Goal: Task Accomplishment & Management: Use online tool/utility

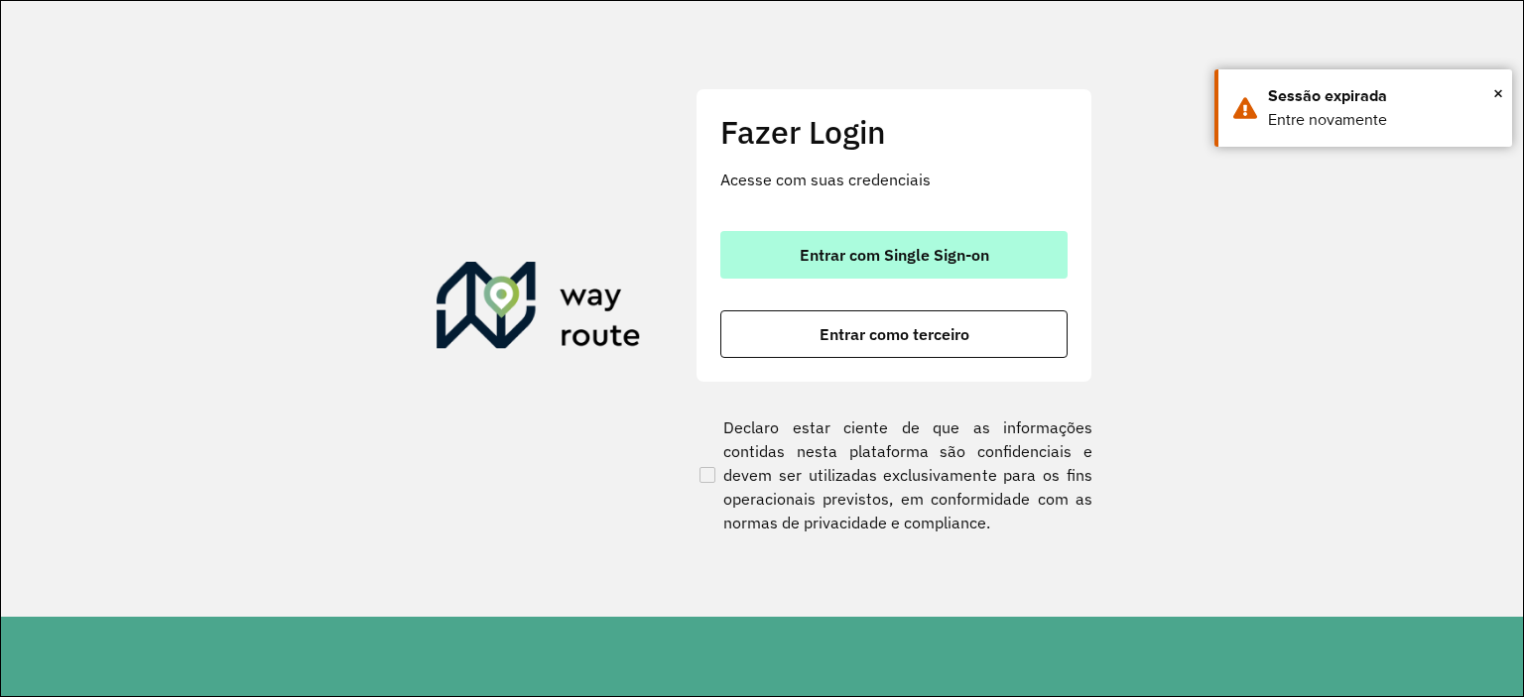
click at [865, 260] on span "Entrar com Single Sign-on" at bounding box center [893, 255] width 189 height 16
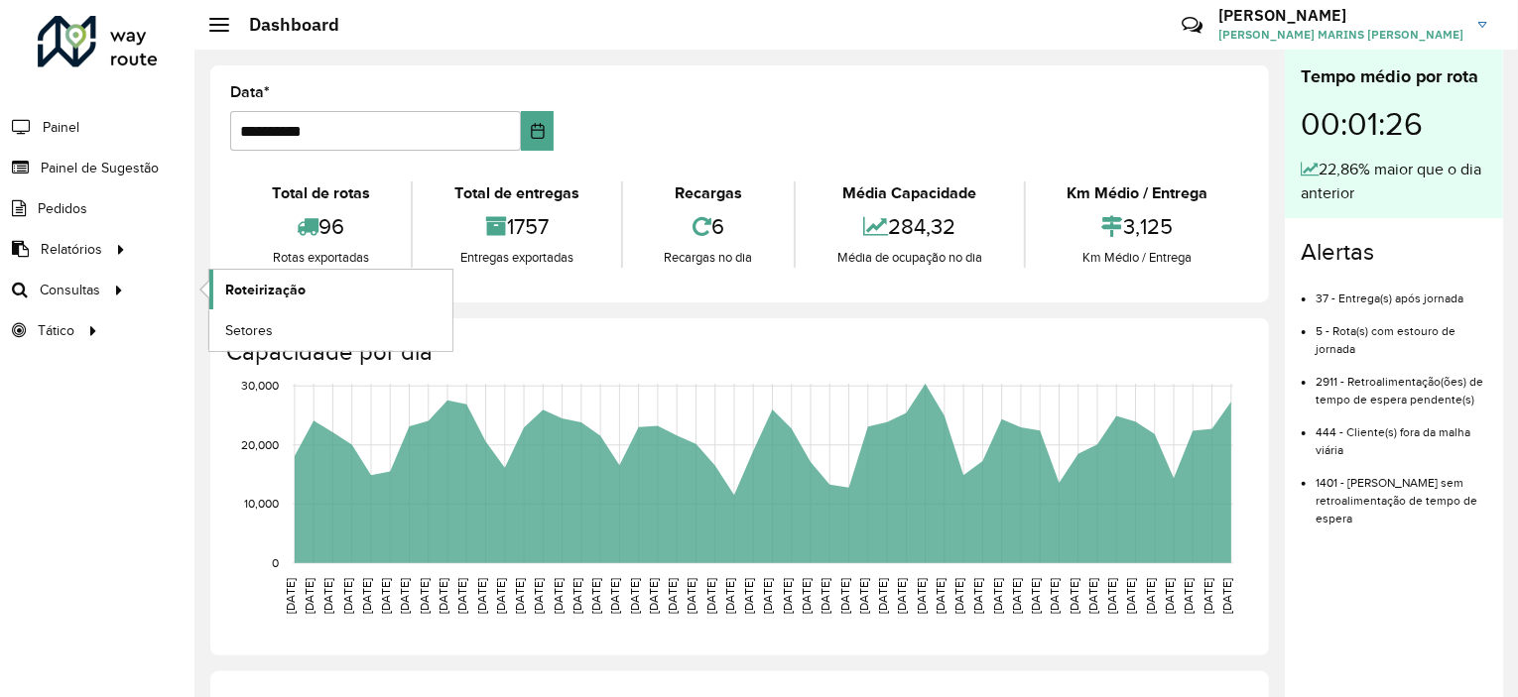
click at [265, 284] on span "Roteirização" at bounding box center [265, 290] width 80 height 21
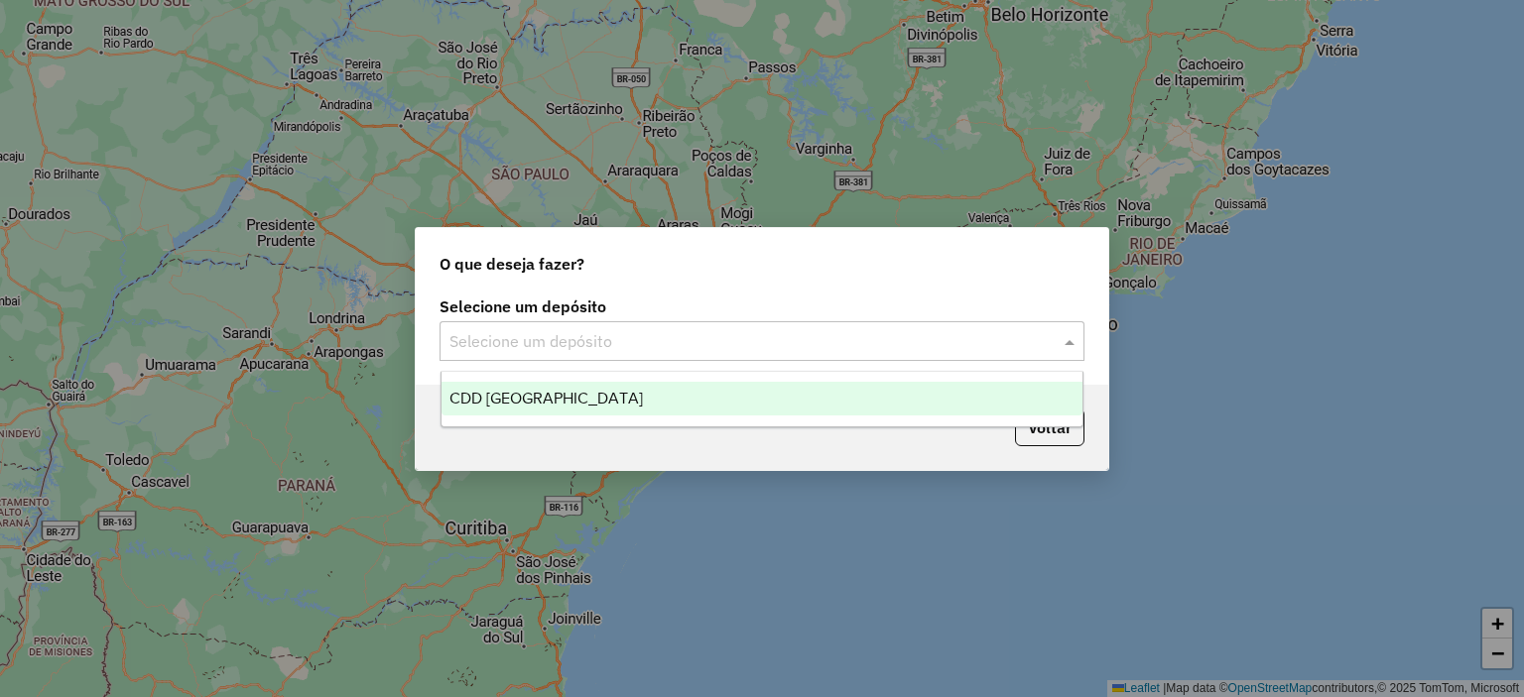
click at [916, 346] on input "text" at bounding box center [741, 342] width 585 height 24
click at [579, 405] on span "CDD [GEOGRAPHIC_DATA]" at bounding box center [545, 398] width 193 height 17
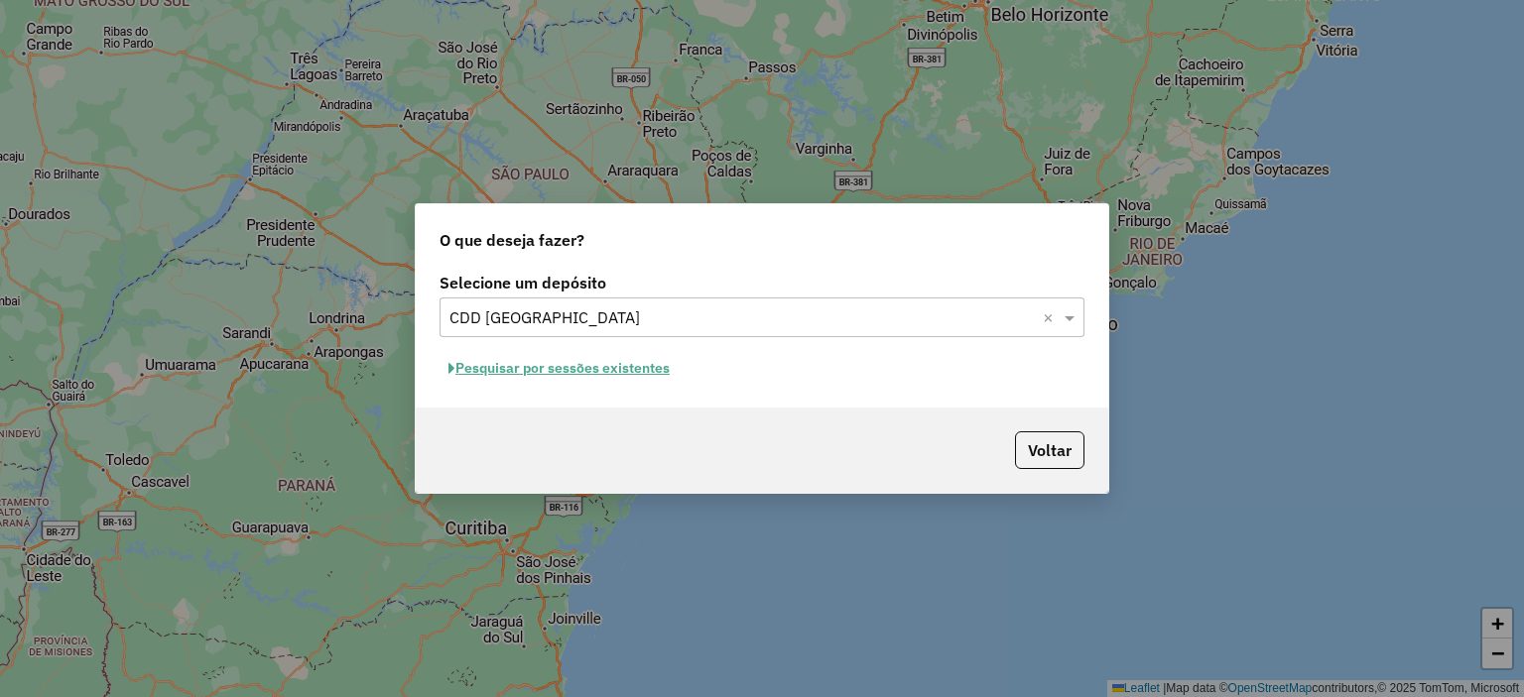
click at [535, 369] on button "Pesquisar por sessões existentes" at bounding box center [558, 368] width 239 height 31
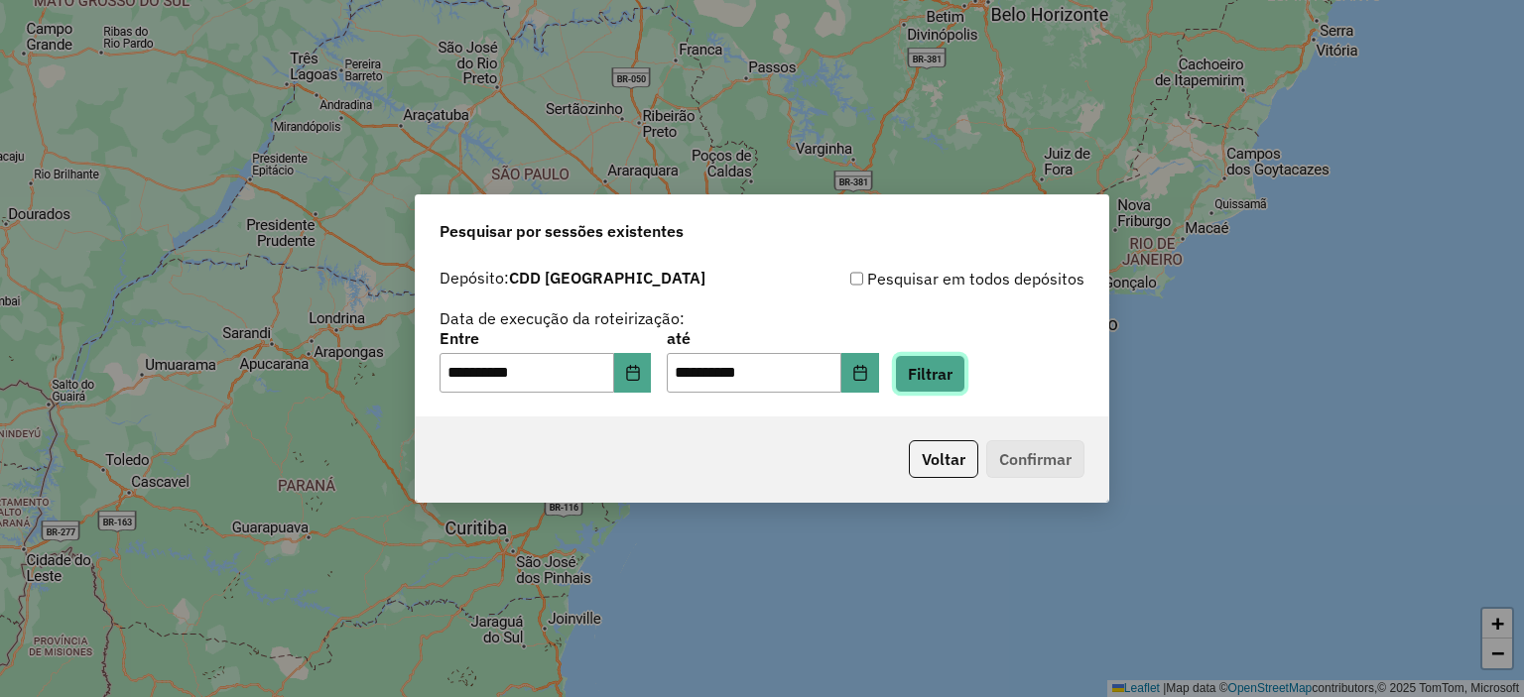
click at [956, 376] on button "Filtrar" at bounding box center [930, 374] width 70 height 38
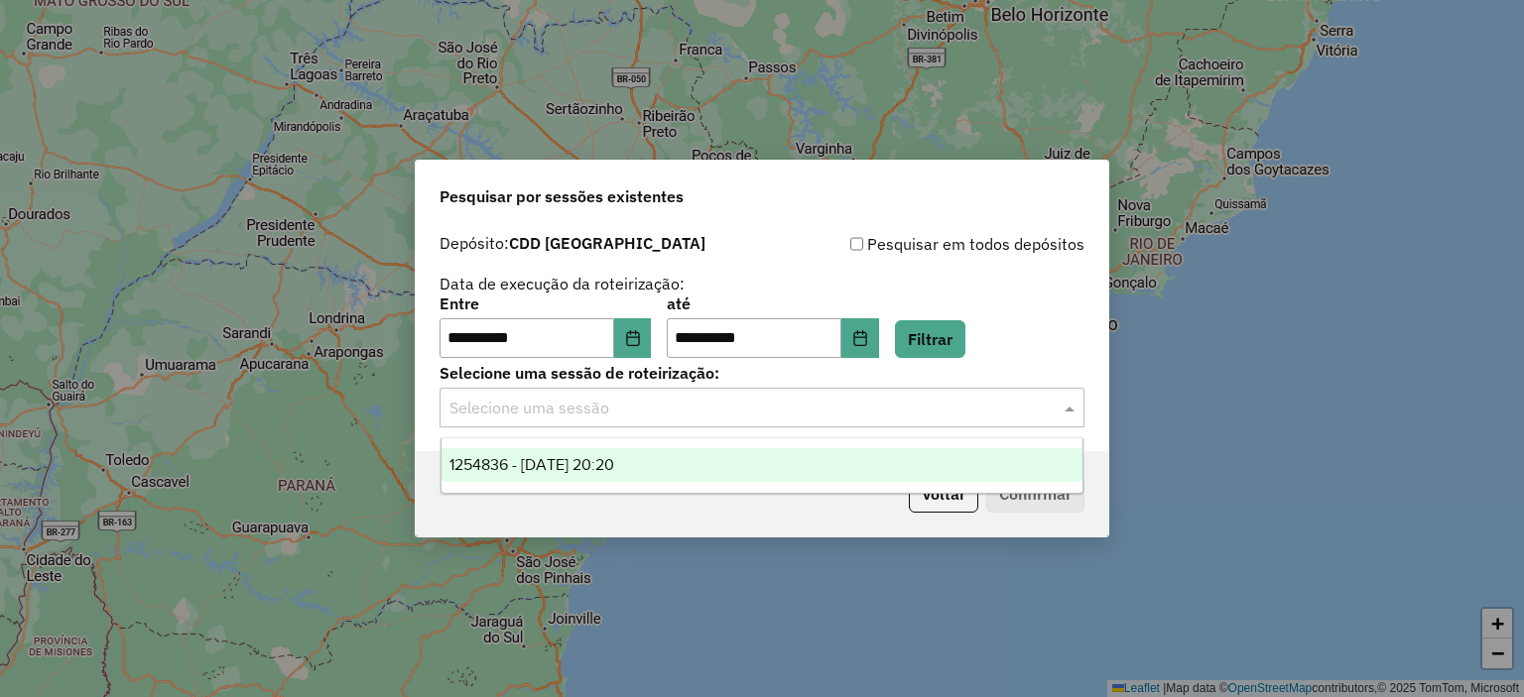
click at [655, 410] on input "text" at bounding box center [741, 409] width 585 height 24
click at [559, 471] on span "1254836 - 28/08/2025 20:20" at bounding box center [531, 464] width 165 height 17
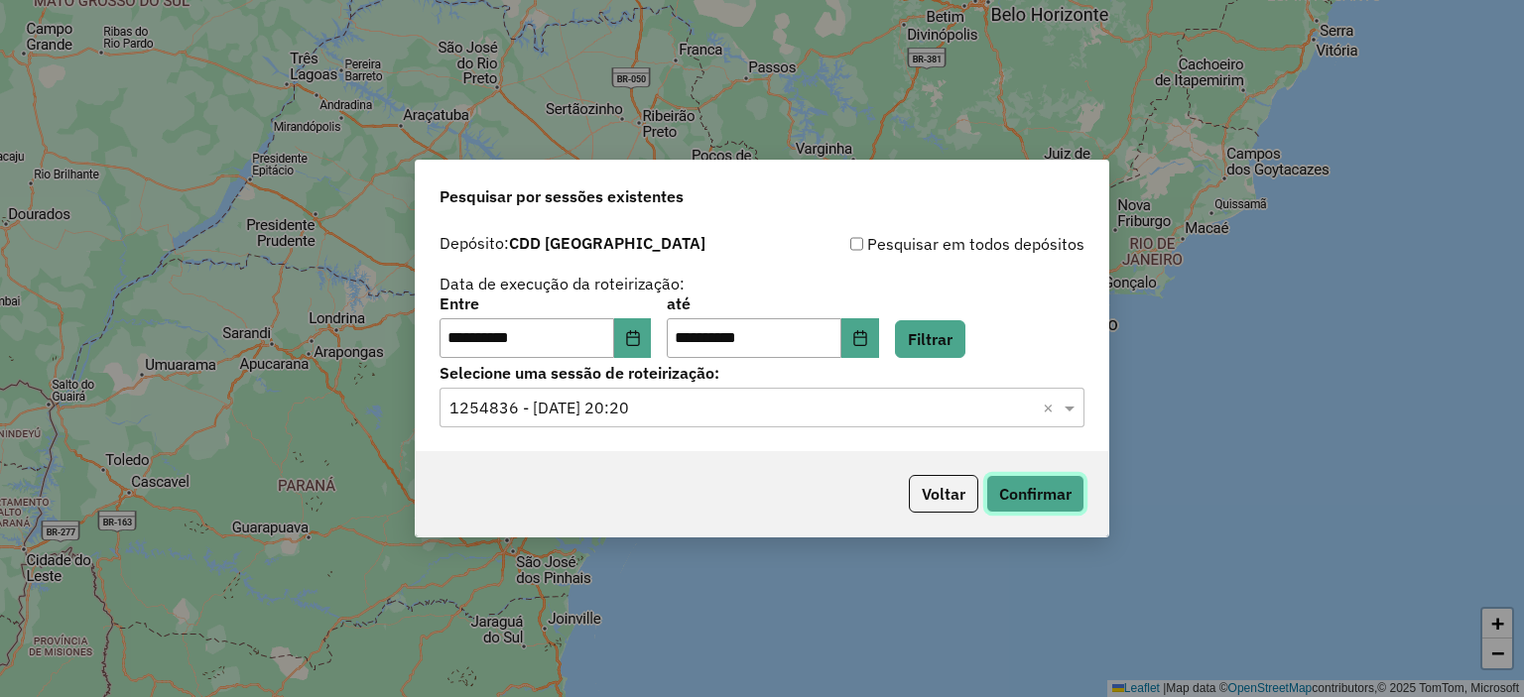
click at [1051, 498] on button "Confirmar" at bounding box center [1035, 494] width 98 height 38
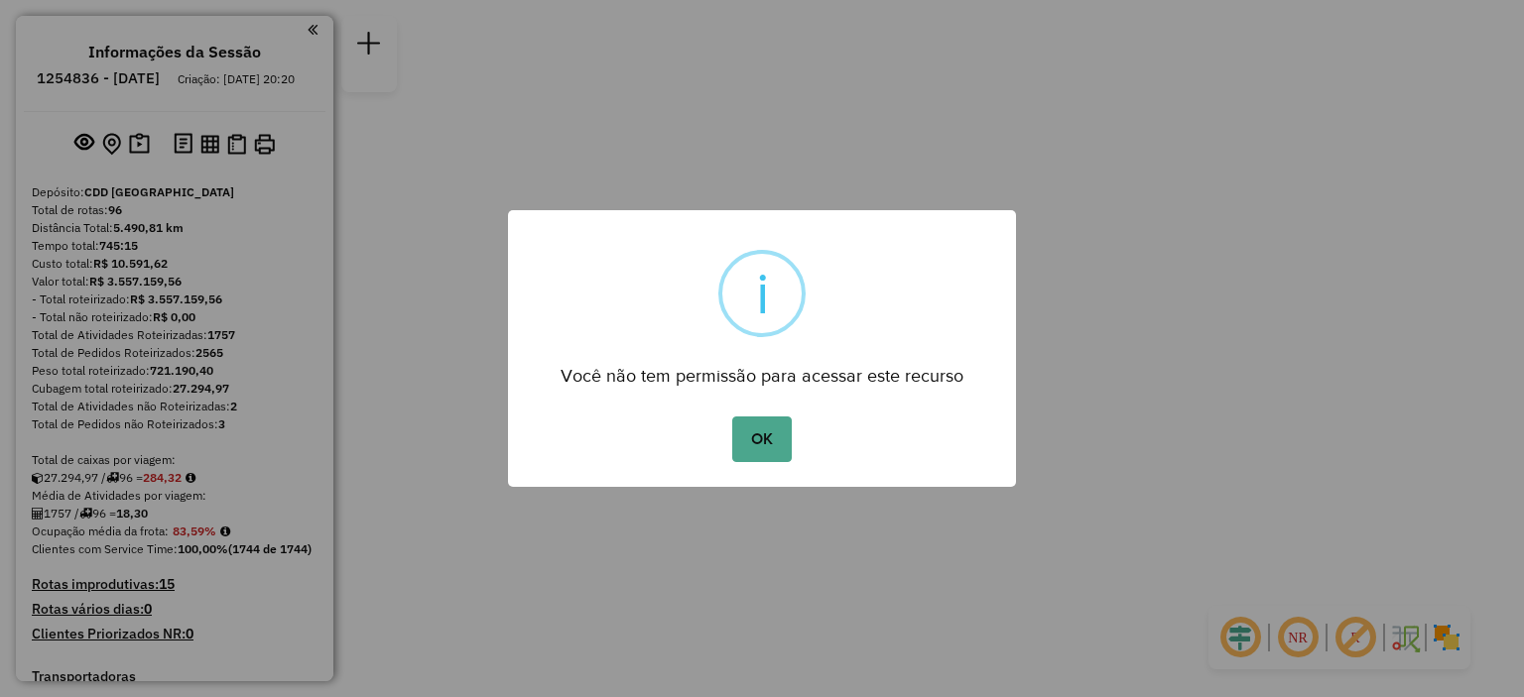
drag, startPoint x: 770, startPoint y: 447, endPoint x: 770, endPoint y: 432, distance: 14.9
click at [769, 447] on button "OK" at bounding box center [761, 440] width 59 height 46
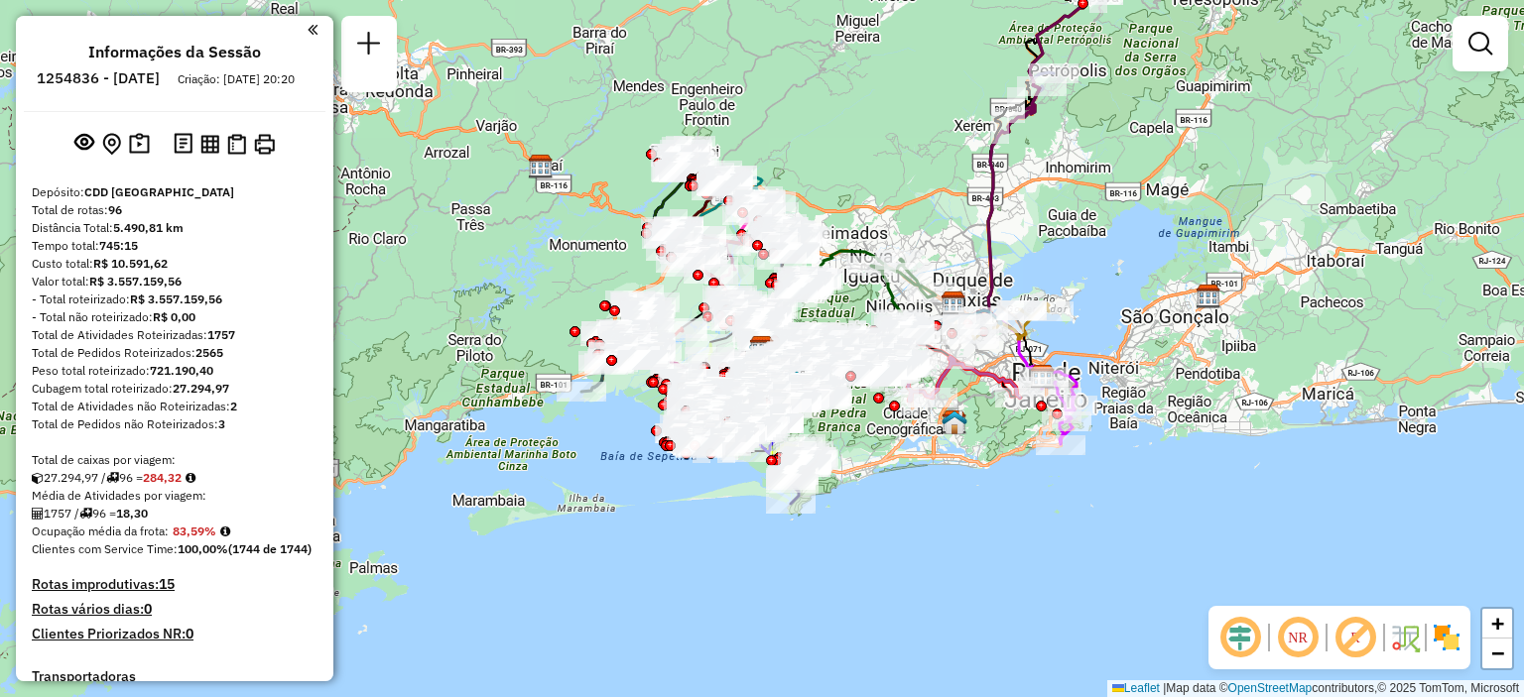
scroll to position [1415, 0]
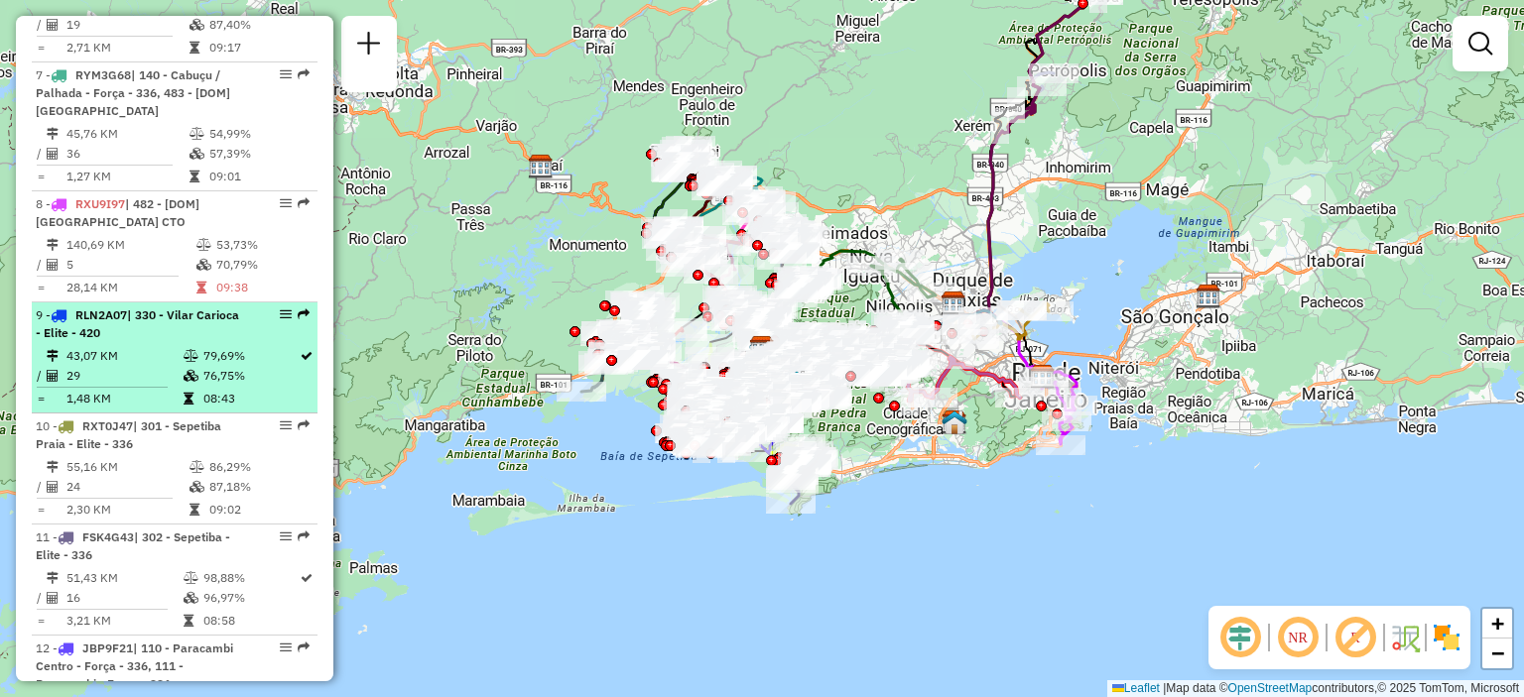
click at [134, 340] on span "| 330 - Vilar Carioca - Elite - 420" at bounding box center [137, 323] width 203 height 33
select select "**********"
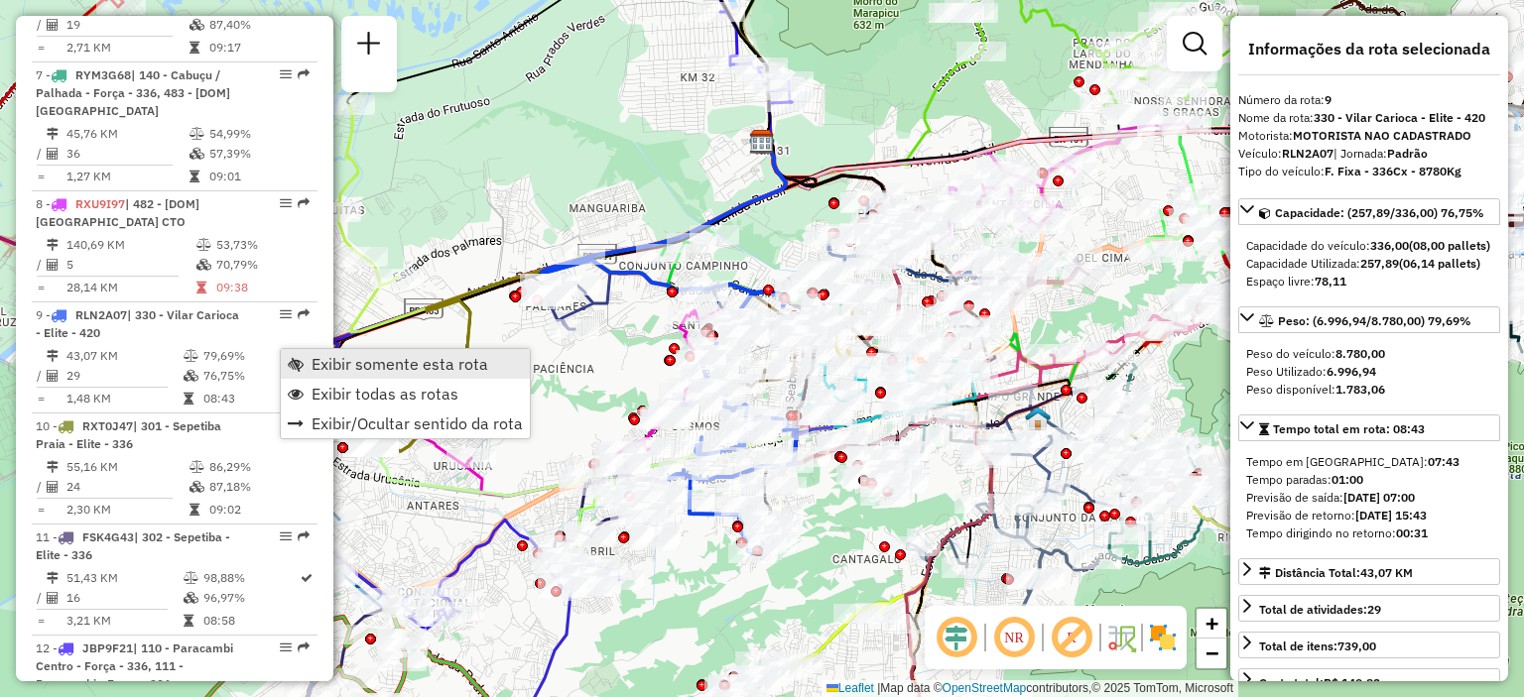
click at [327, 356] on span "Exibir somente esta rota" at bounding box center [399, 364] width 177 height 16
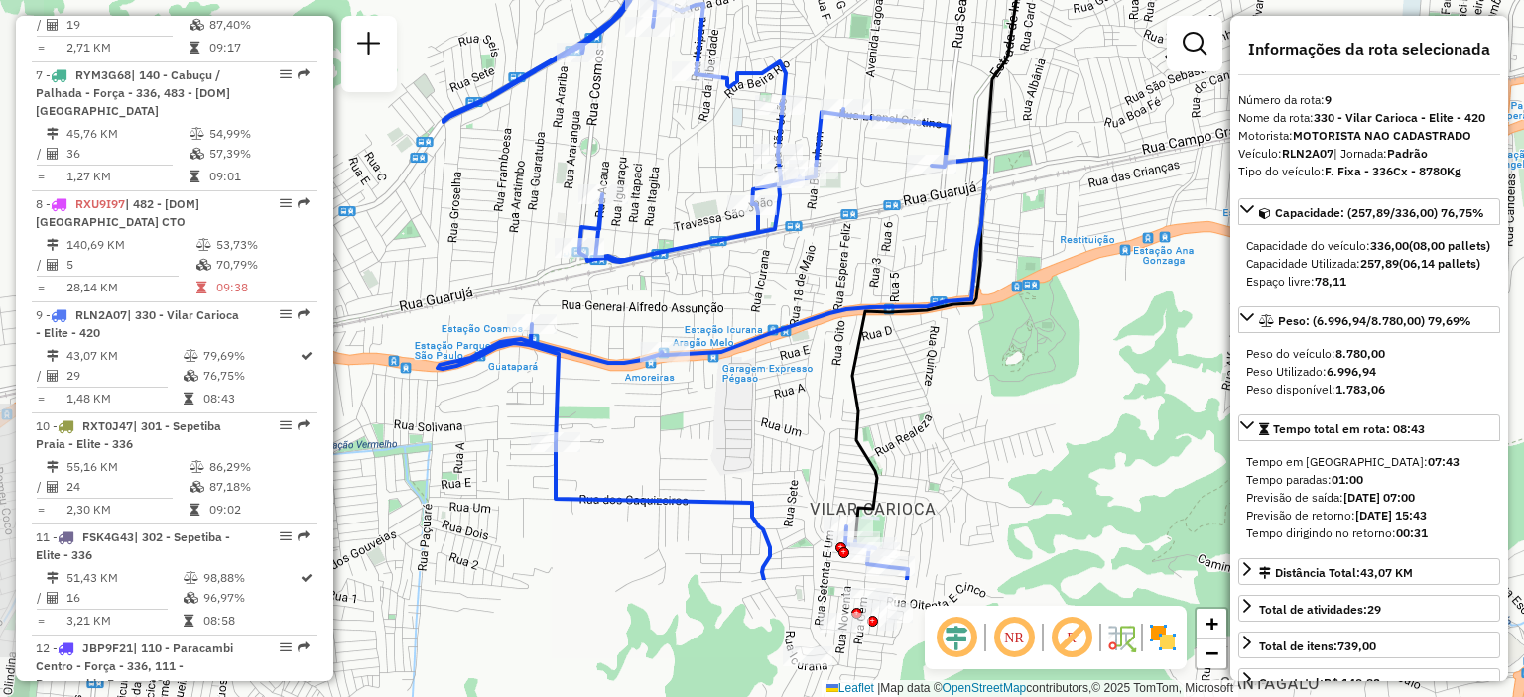
drag, startPoint x: 806, startPoint y: 487, endPoint x: 1116, endPoint y: 300, distance: 361.8
click at [1116, 300] on div "Janela de atendimento Grade de atendimento Capacidade Transportadoras Veículos …" at bounding box center [762, 348] width 1524 height 697
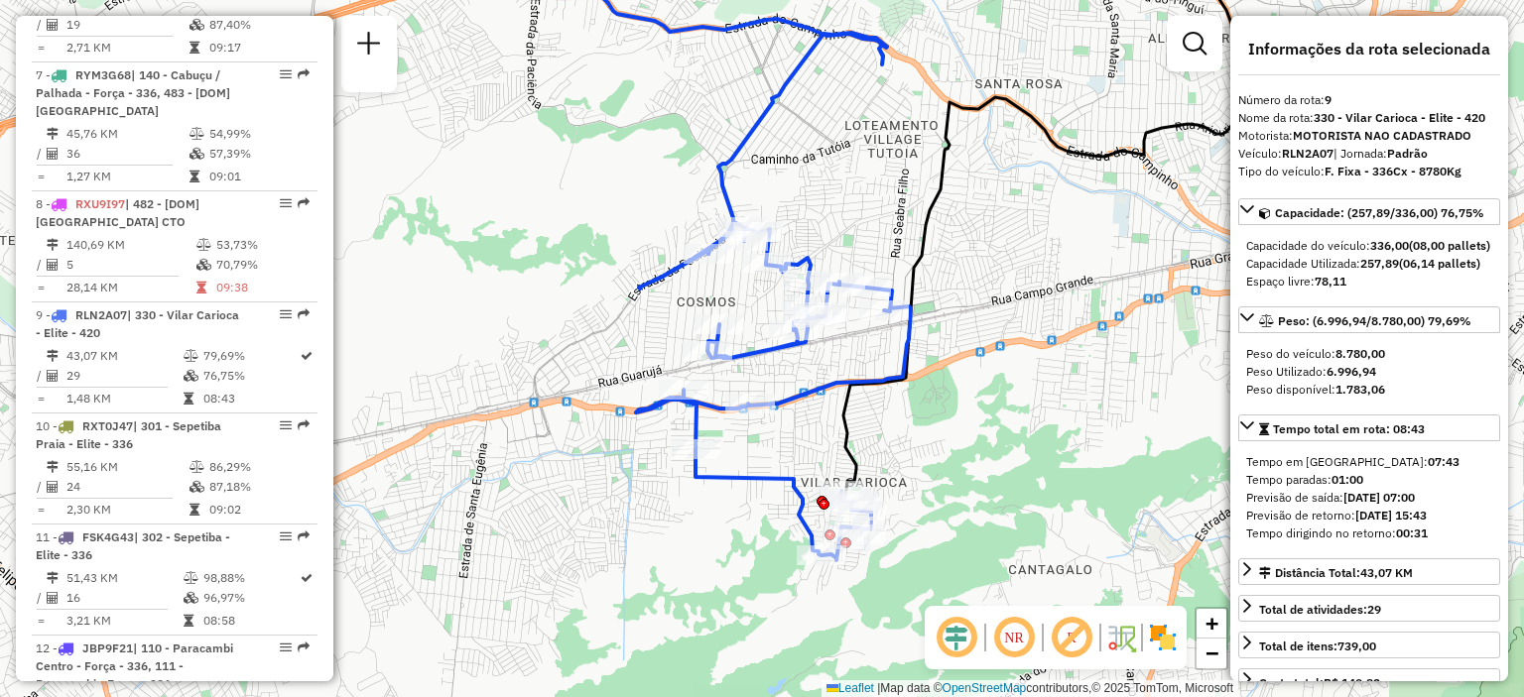
drag, startPoint x: 1097, startPoint y: 335, endPoint x: 981, endPoint y: 400, distance: 132.8
click at [981, 400] on div "Janela de atendimento Grade de atendimento Capacidade Transportadoras Veículos …" at bounding box center [762, 348] width 1524 height 697
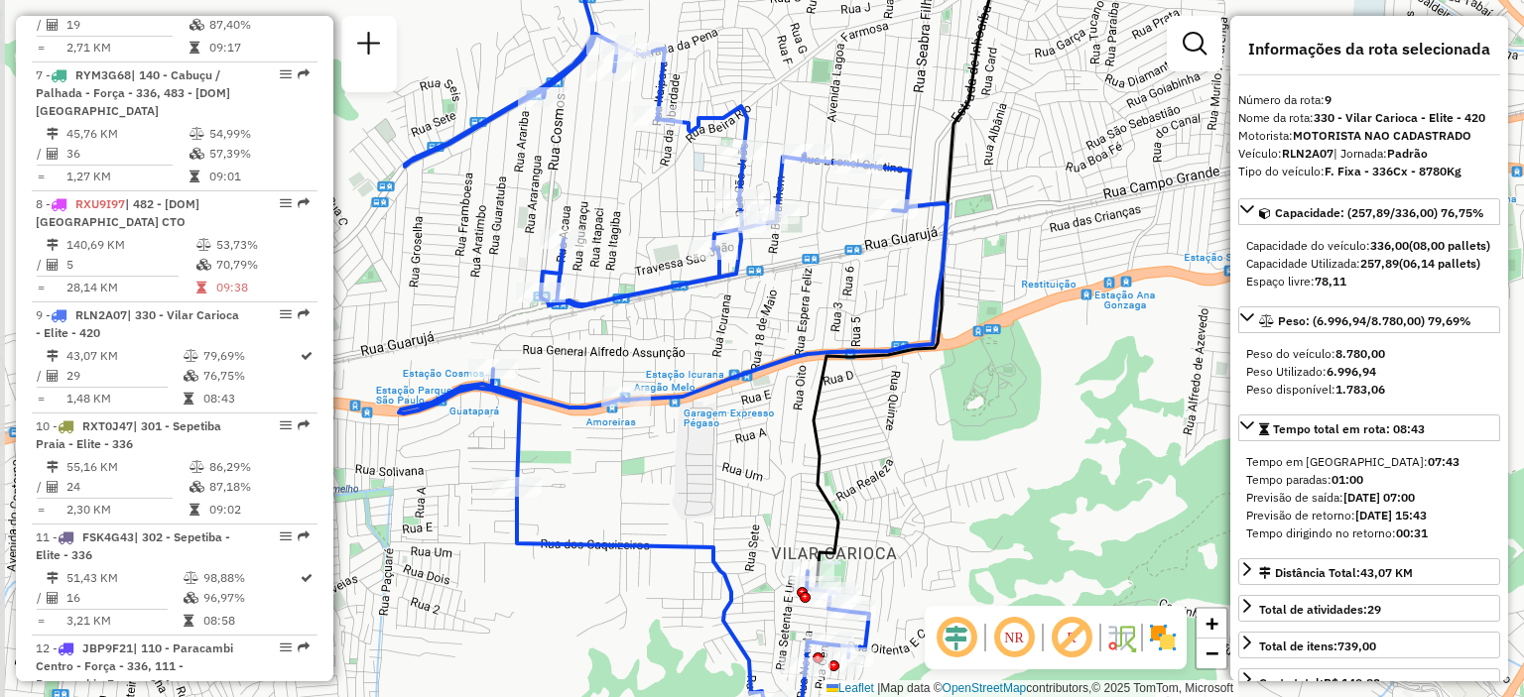
drag, startPoint x: 917, startPoint y: 421, endPoint x: 1021, endPoint y: 377, distance: 112.9
click at [1016, 379] on div "Janela de atendimento Grade de atendimento Capacidade Transportadoras Veículos …" at bounding box center [762, 348] width 1524 height 697
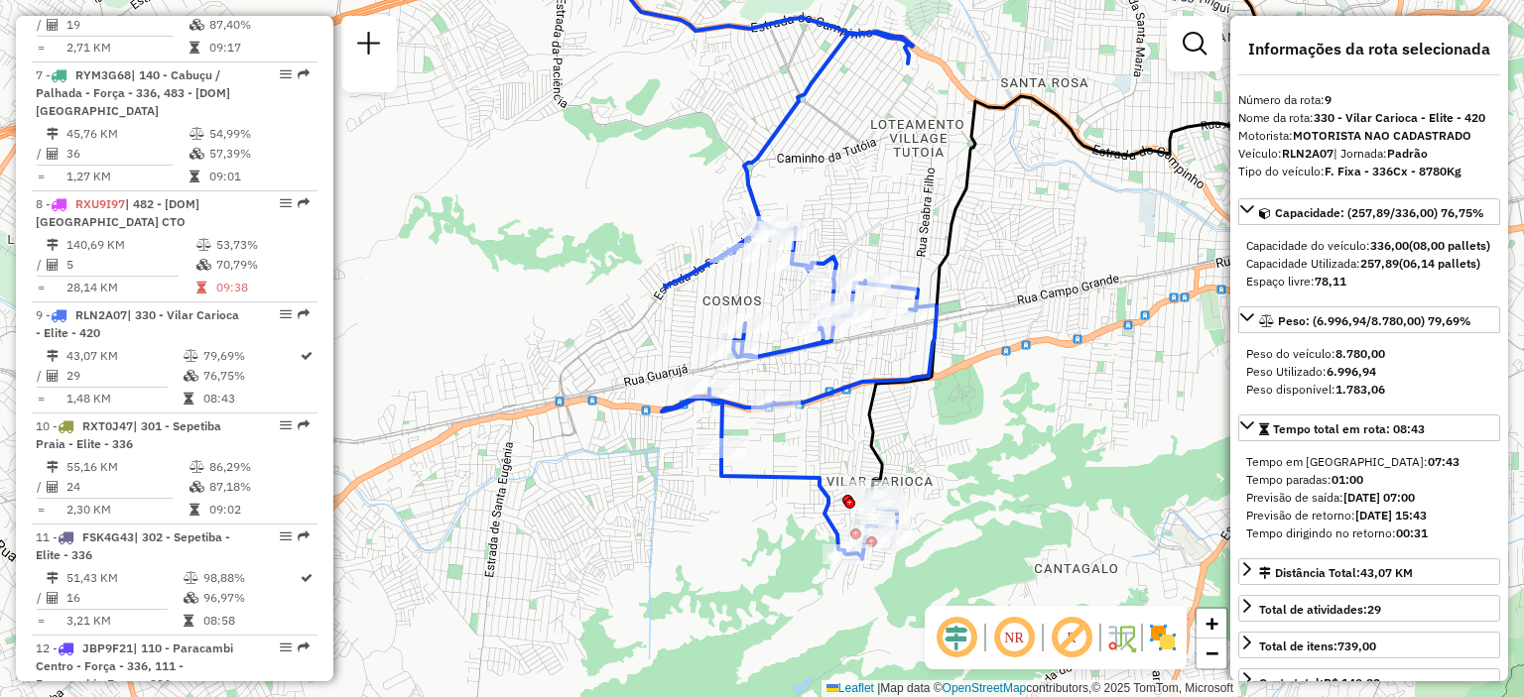
drag, startPoint x: 1066, startPoint y: 385, endPoint x: 1012, endPoint y: 404, distance: 57.7
click at [1012, 404] on div "Janela de atendimento Grade de atendimento Capacidade Transportadoras Veículos …" at bounding box center [762, 348] width 1524 height 697
click at [1151, 645] on img at bounding box center [1163, 638] width 32 height 32
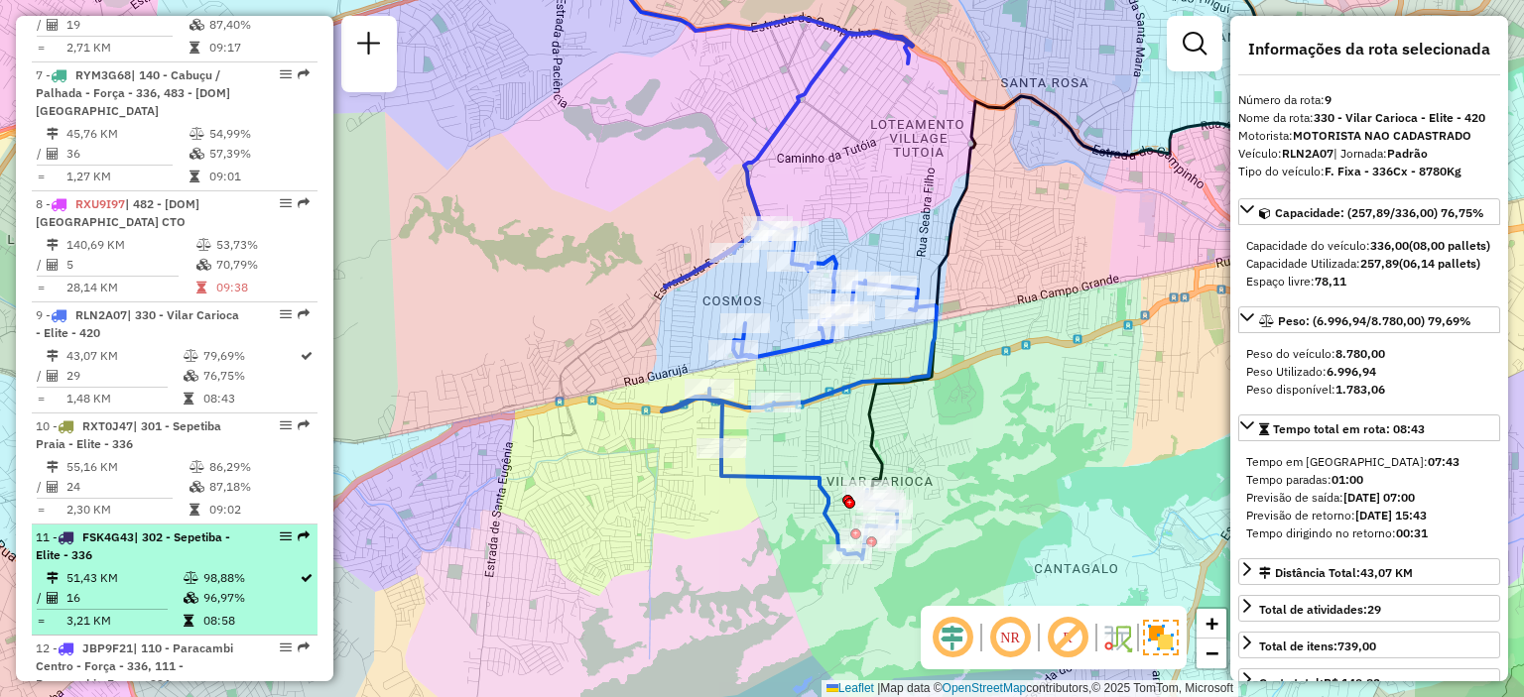
click at [157, 588] on td "51,43 KM" at bounding box center [123, 578] width 117 height 20
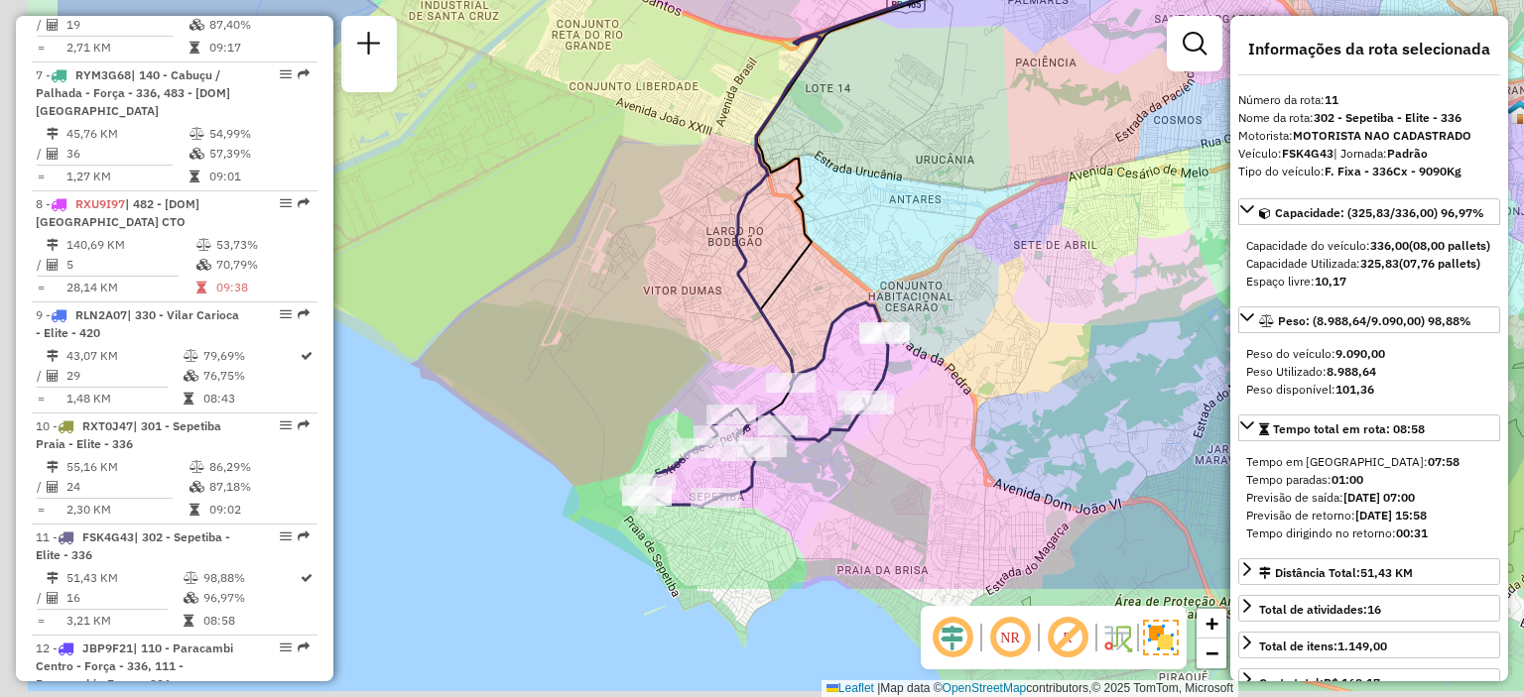
drag, startPoint x: 466, startPoint y: 517, endPoint x: 693, endPoint y: 362, distance: 274.8
click at [668, 360] on div "Janela de atendimento Grade de atendimento Capacidade Transportadoras Veículos …" at bounding box center [762, 348] width 1524 height 697
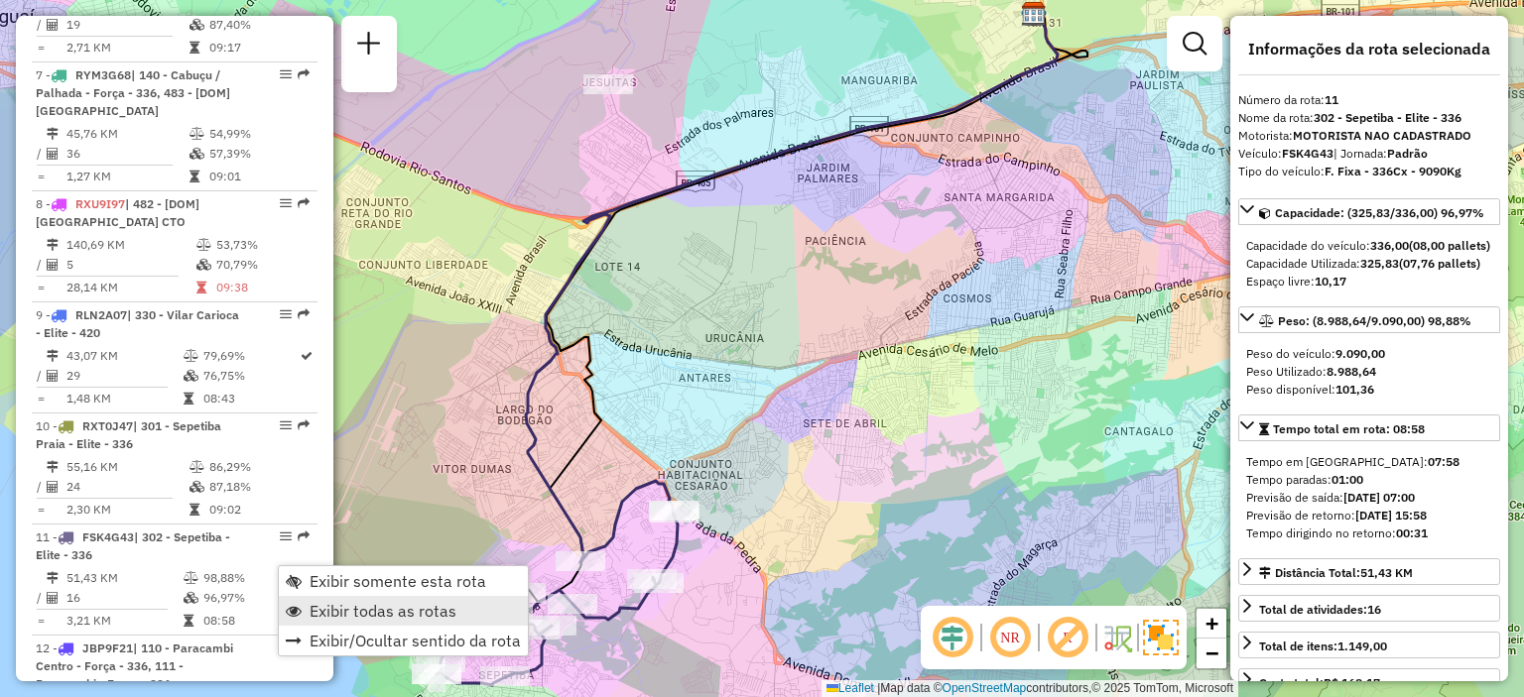
click at [348, 603] on span "Exibir todas as rotas" at bounding box center [382, 611] width 147 height 16
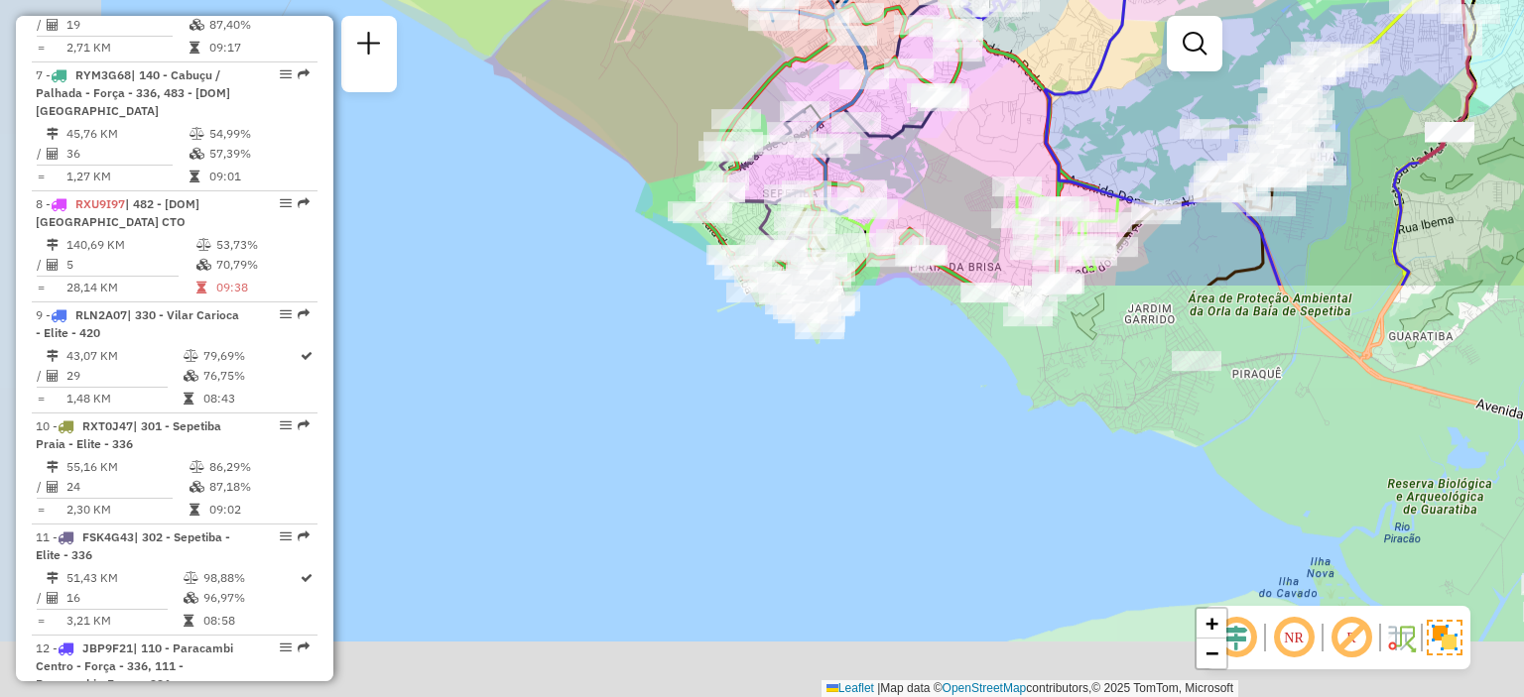
click at [769, 0] on html "Aguarde... Pop-up bloqueado! Seu navegador bloqueou automáticamente a abertura …" at bounding box center [762, 348] width 1524 height 697
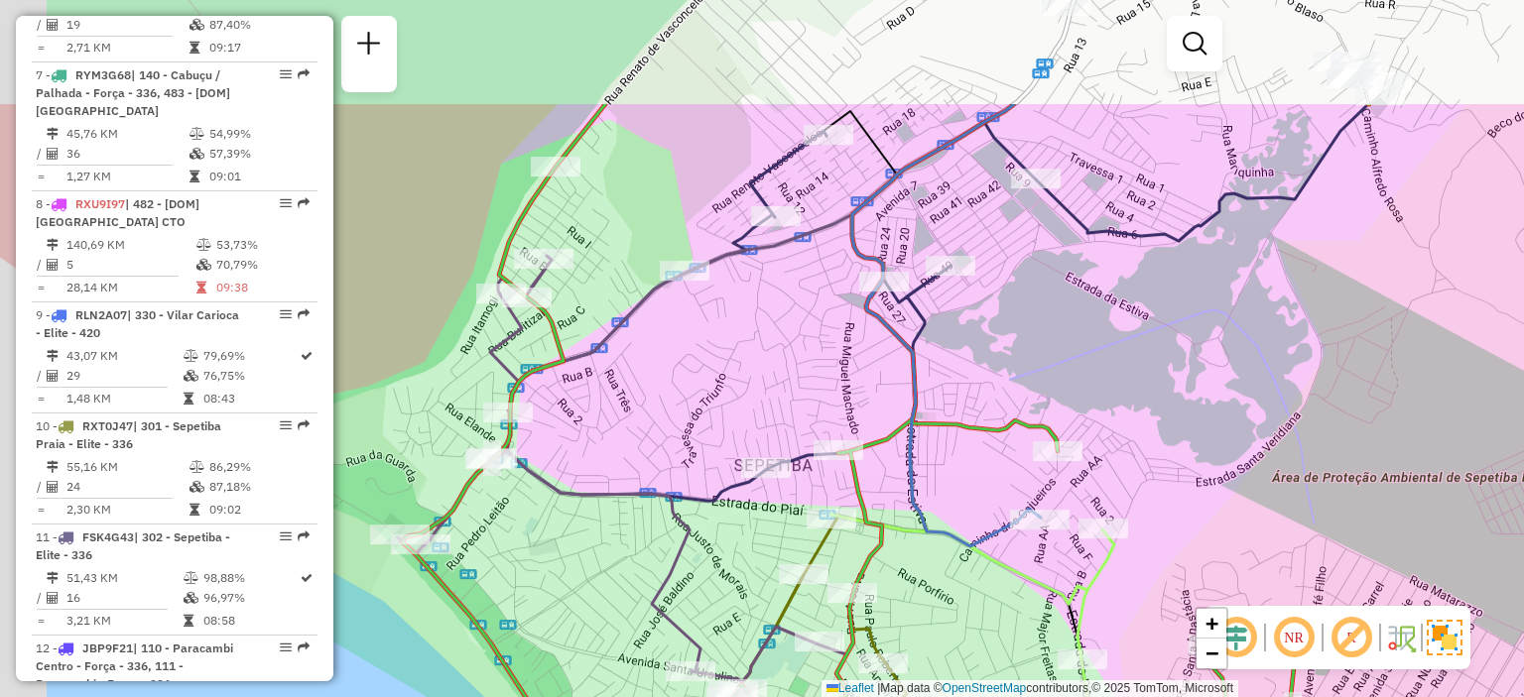
drag, startPoint x: 898, startPoint y: 156, endPoint x: 1075, endPoint y: 416, distance: 314.7
click at [1075, 416] on div "Rota 6 - Placa RYV7I28 03635491 - [PERSON_NAME] DE SOU Rota 42 - Placa RYV7H08 …" at bounding box center [762, 348] width 1524 height 697
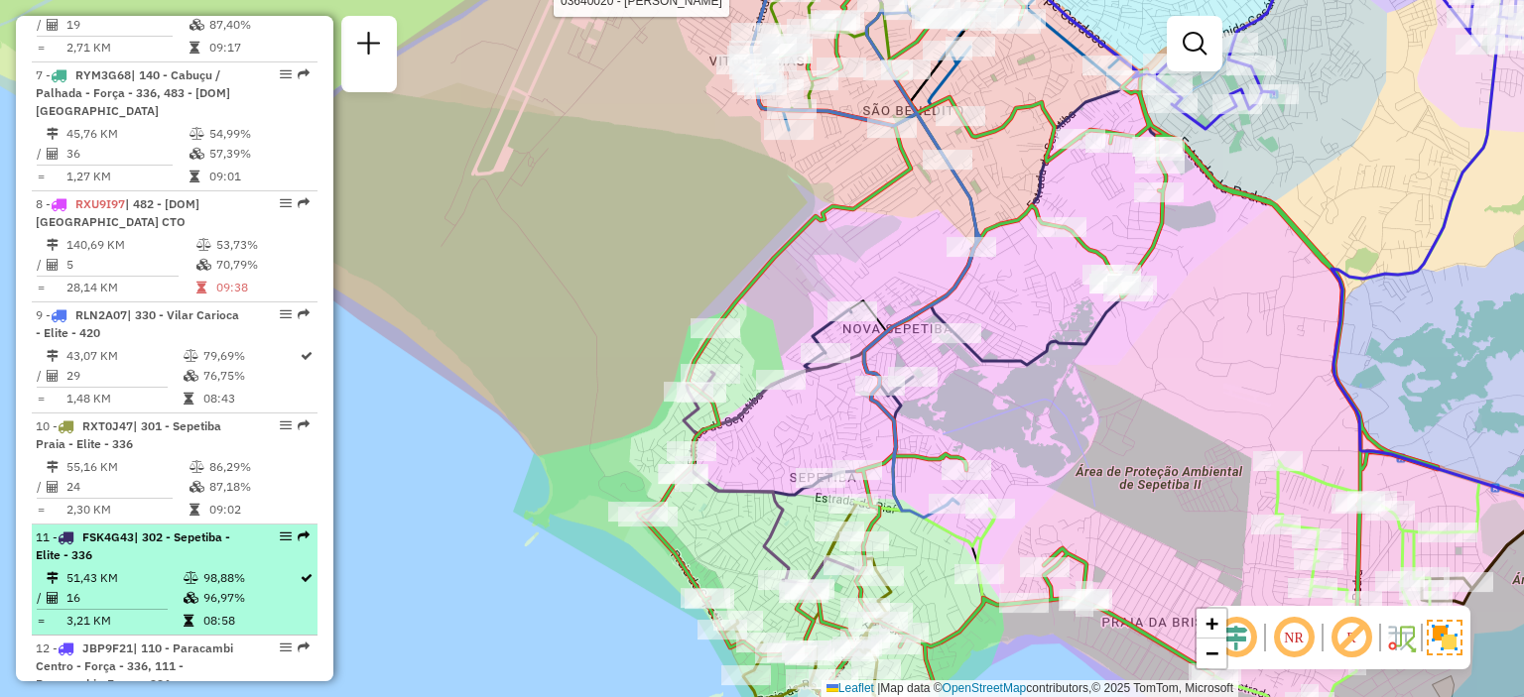
select select "**********"
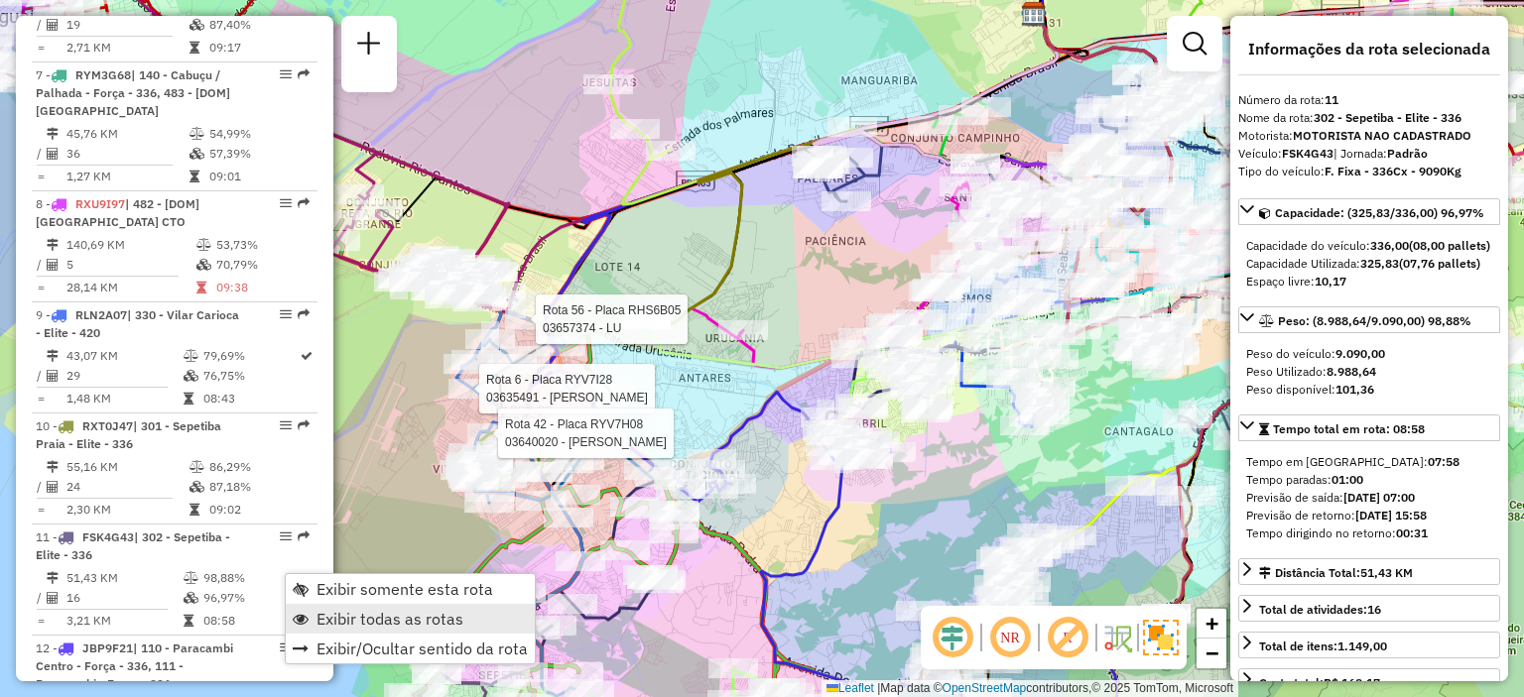
click at [353, 613] on span "Exibir todas as rotas" at bounding box center [389, 619] width 147 height 16
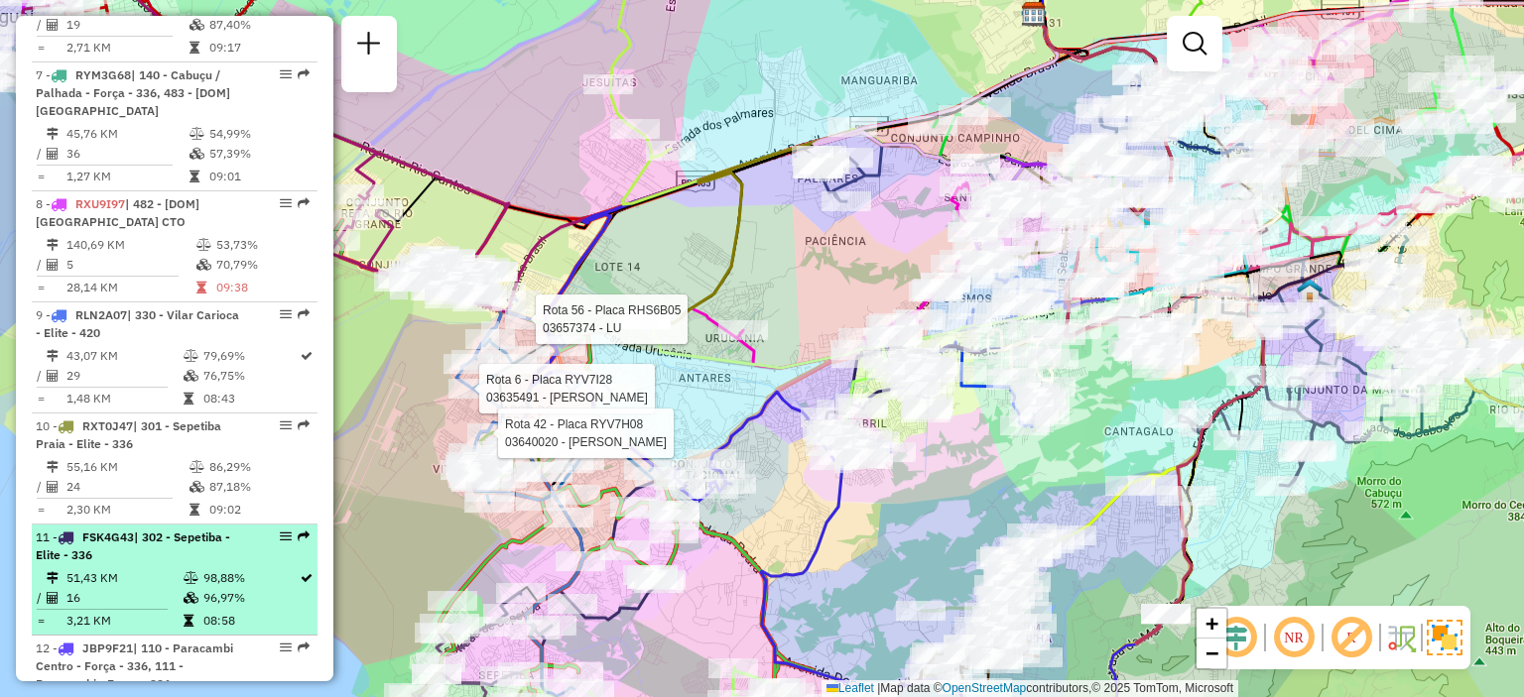
drag, startPoint x: 272, startPoint y: 569, endPoint x: 263, endPoint y: 577, distance: 11.9
click at [241, 598] on li "11 - FSK4G43 | 302 - Sepetiba - Elite - 336 51,43 KM 98,88% / 16 96,97% = 3,21 …" at bounding box center [175, 580] width 286 height 111
select select "**********"
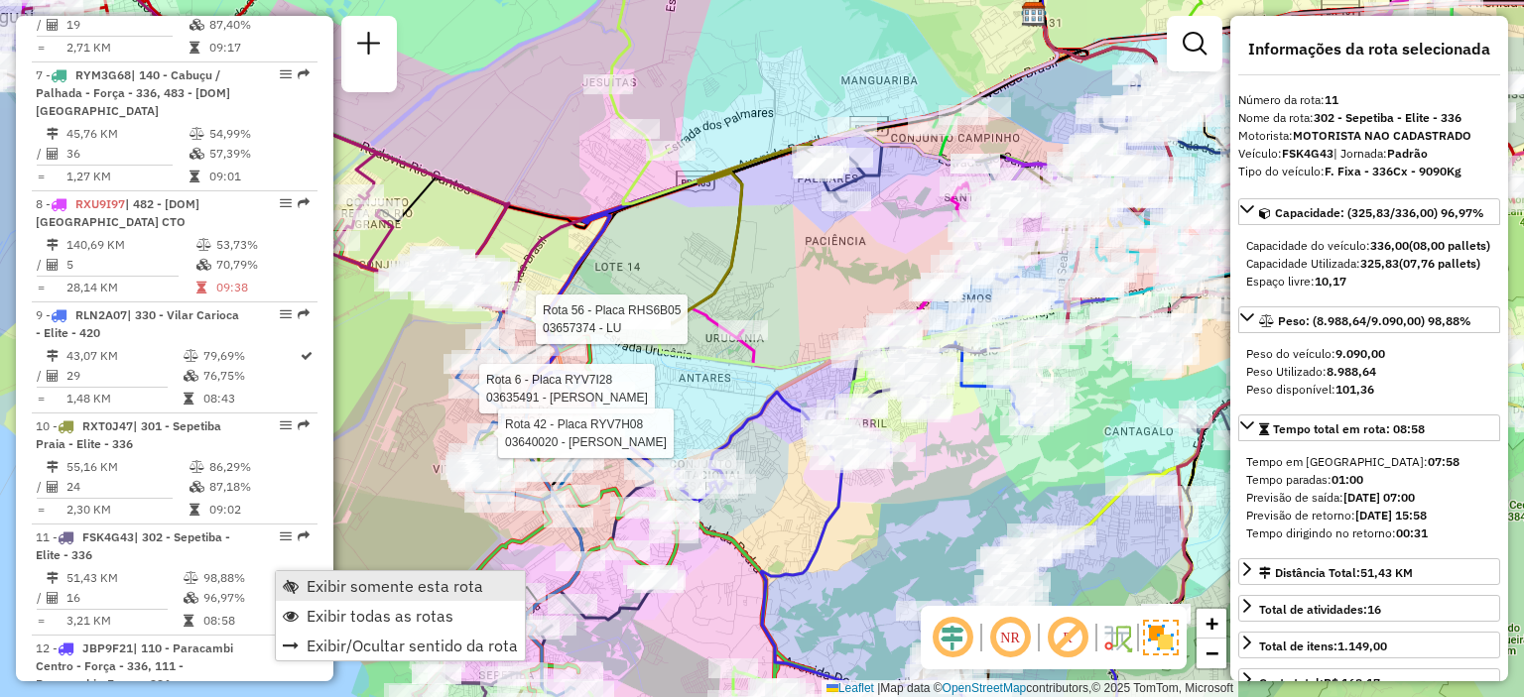
click at [322, 578] on span "Exibir somente esta rota" at bounding box center [395, 586] width 177 height 16
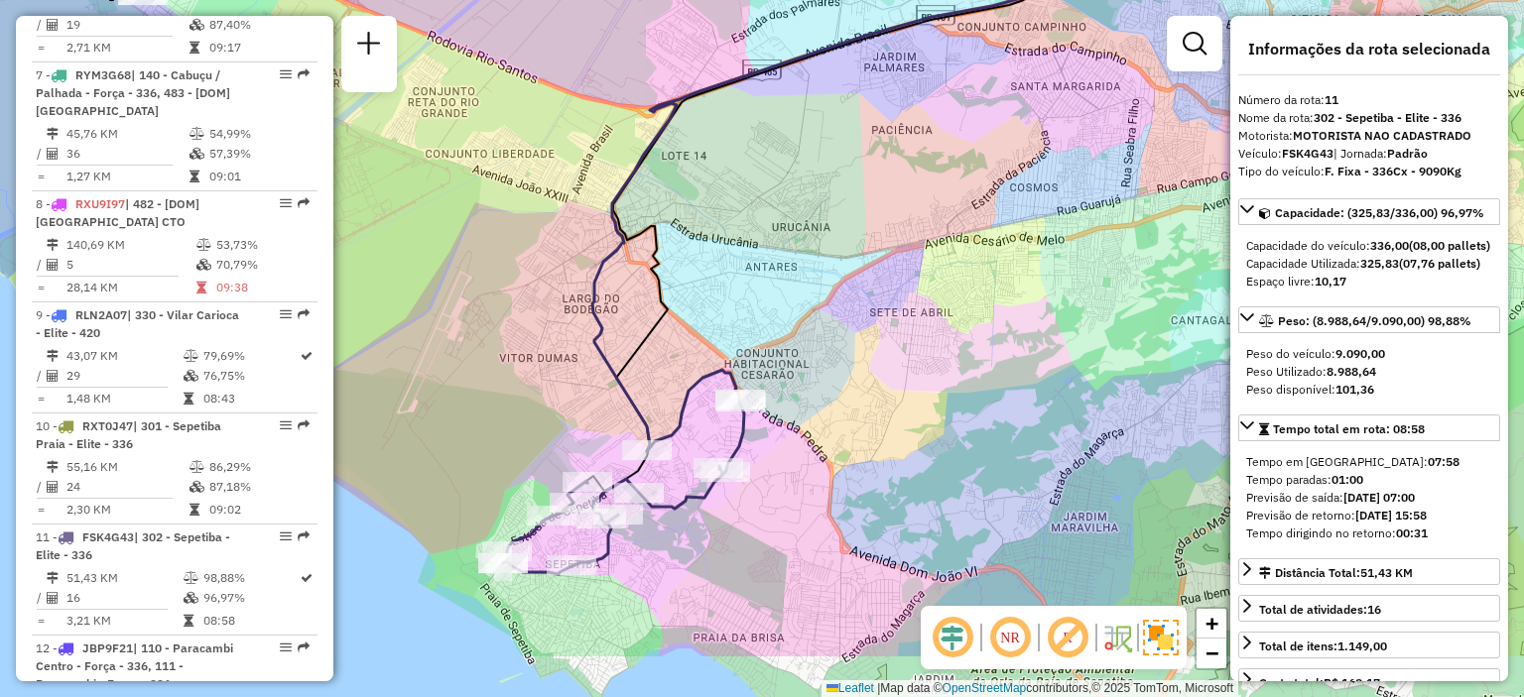
drag, startPoint x: 782, startPoint y: 439, endPoint x: 857, endPoint y: 315, distance: 145.1
click at [857, 315] on div "Janela de atendimento Grade de atendimento Capacidade Transportadoras Veículos …" at bounding box center [762, 348] width 1524 height 697
